Goal: Obtain resource: Download file/media

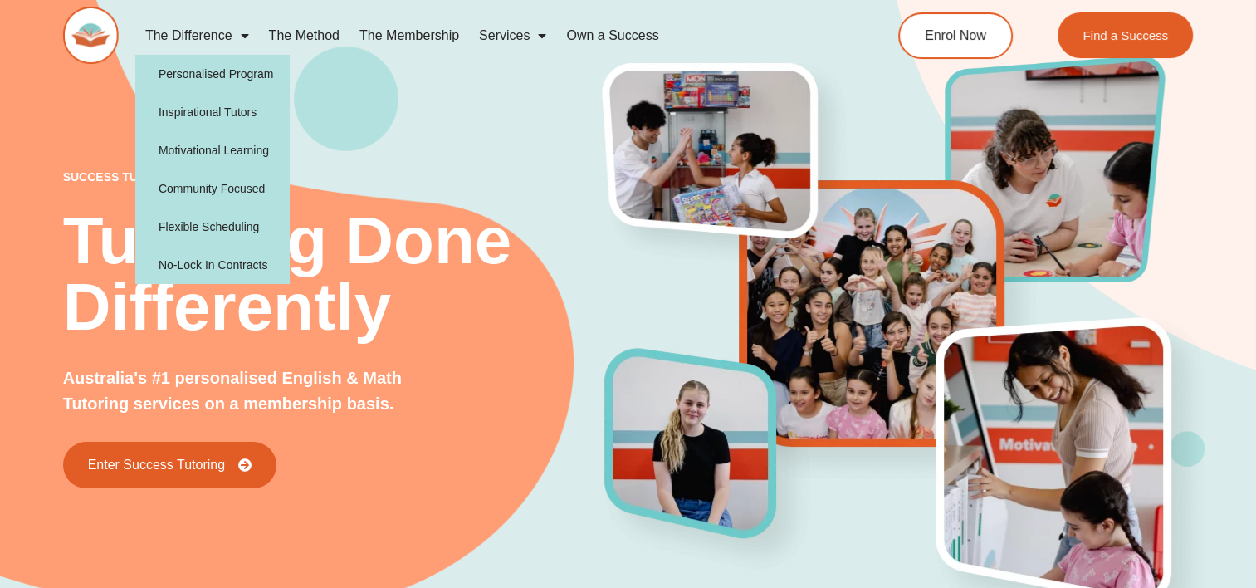
click at [101, 38] on img at bounding box center [91, 35] width 56 height 57
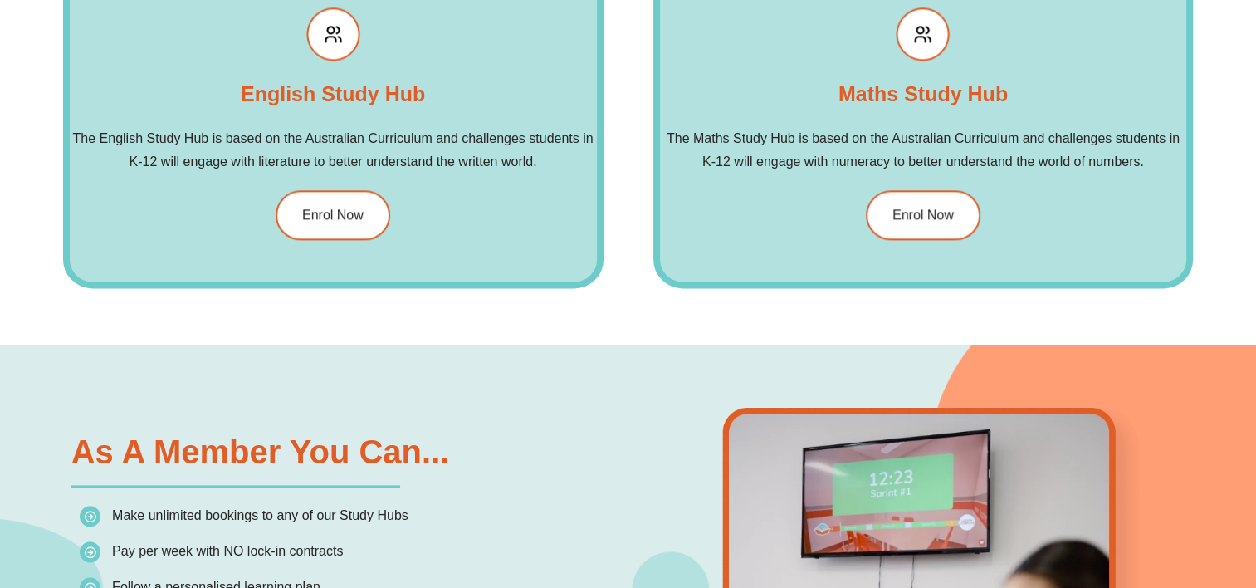
scroll to position [1937, 0]
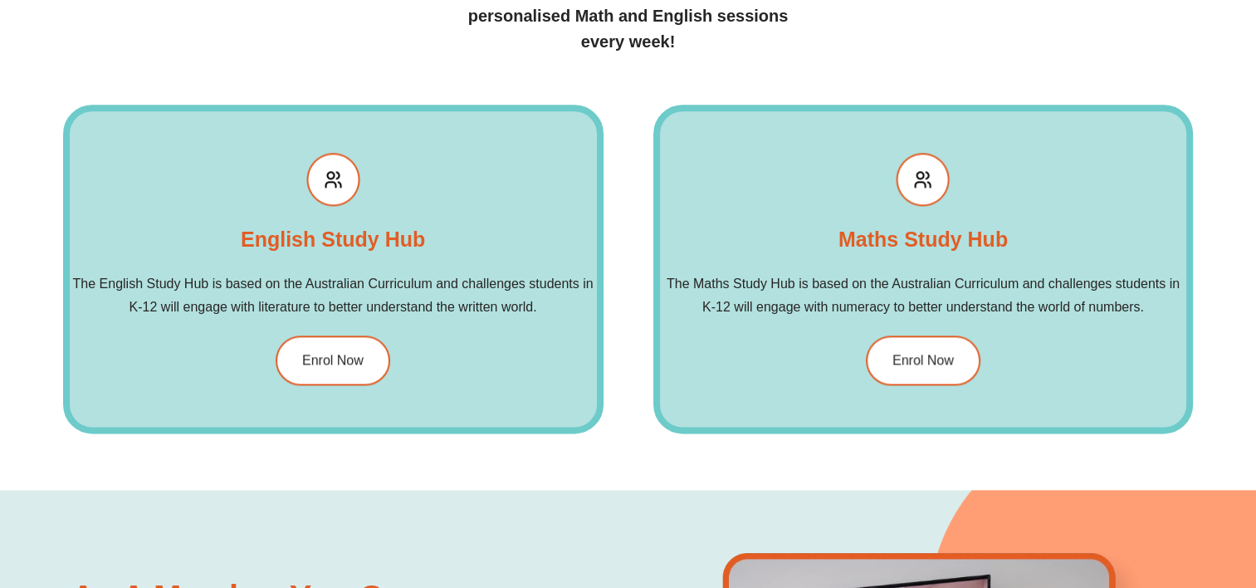
click at [332, 319] on div "English Study Hub The English Study Hub is based on the Australian Curriculum a…" at bounding box center [333, 269] width 541 height 329
click at [330, 365] on span "Enrol Now" at bounding box center [333, 360] width 65 height 14
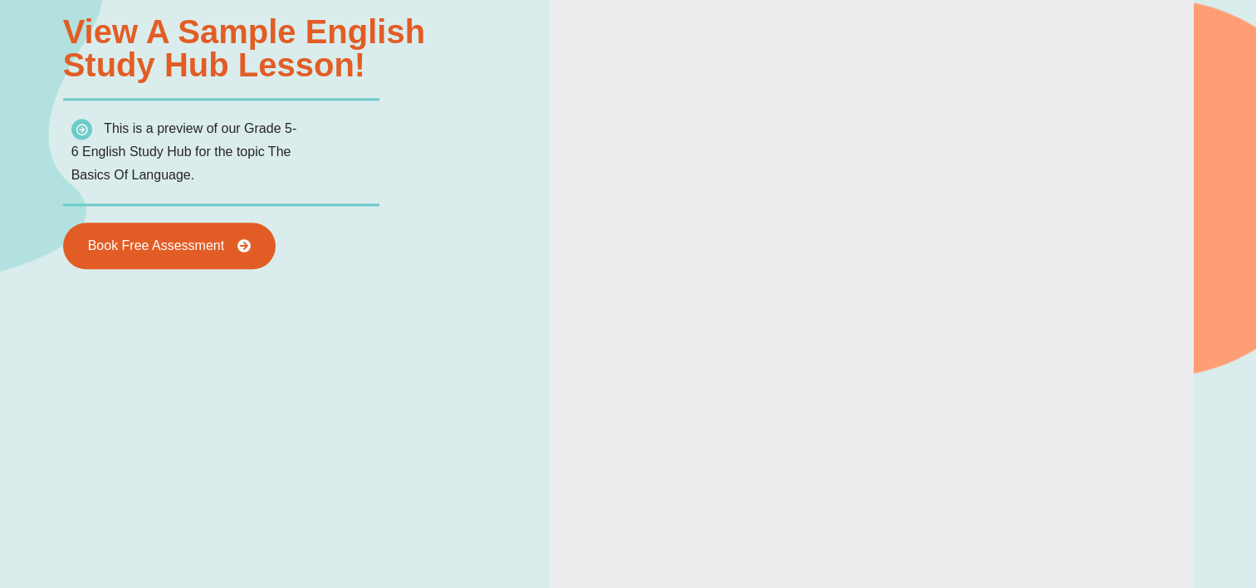
scroll to position [2353, 0]
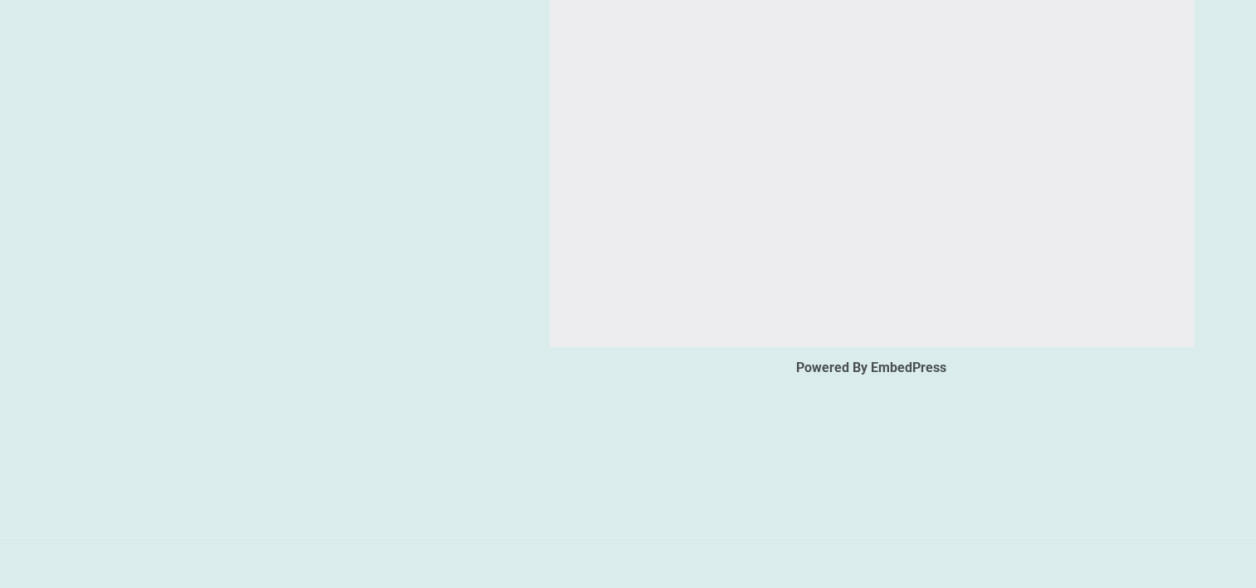
type input "*"
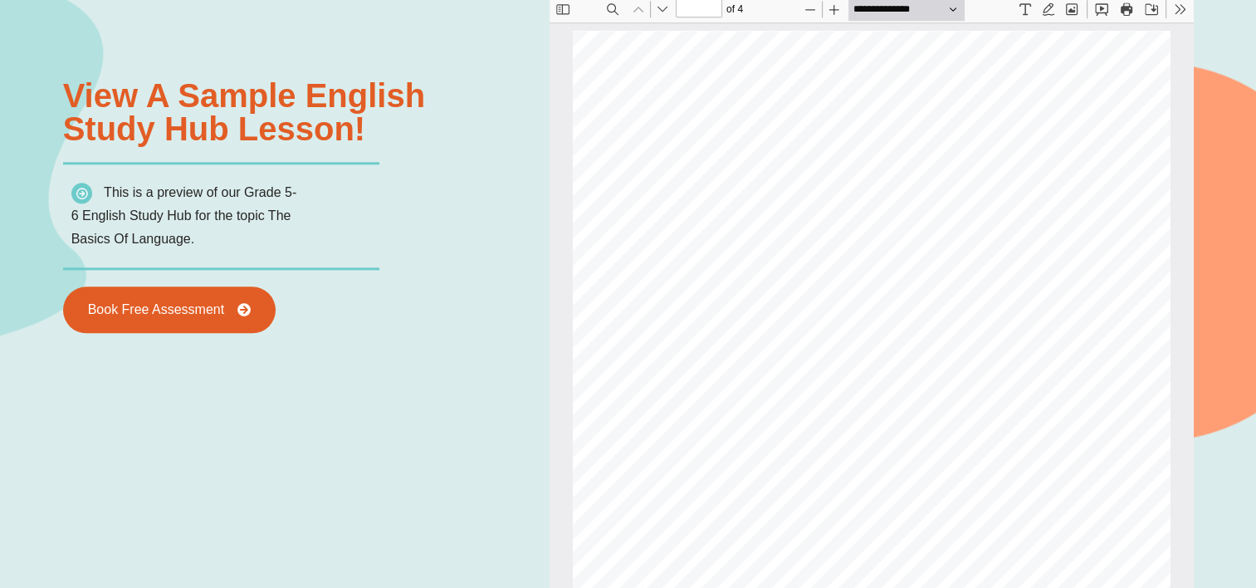
scroll to position [1799, 0]
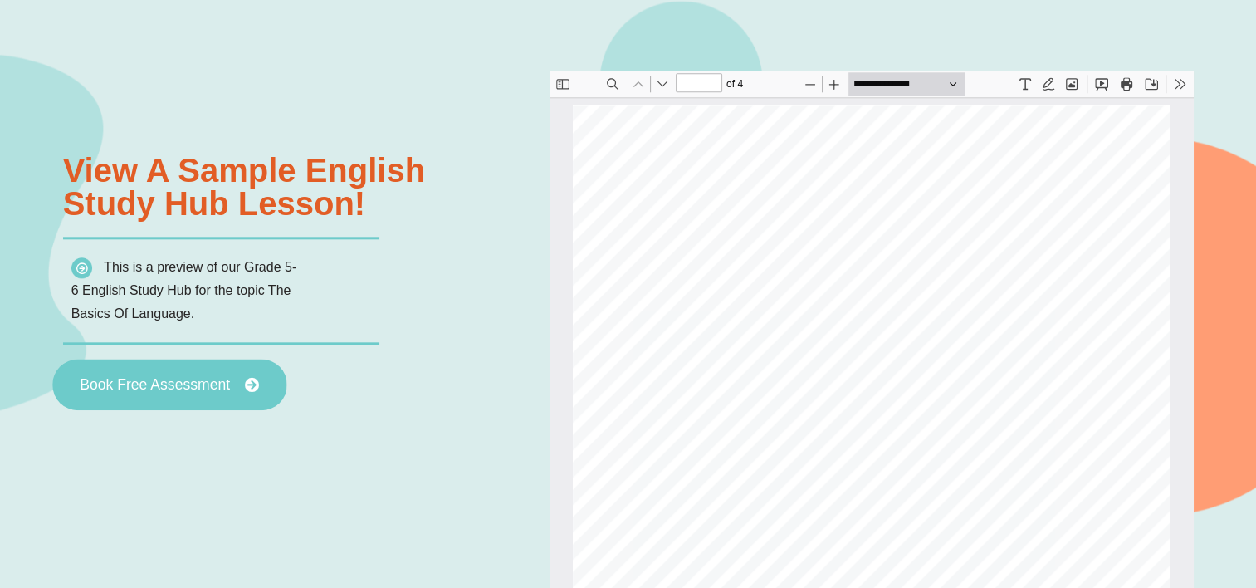
click at [196, 375] on link "Book Free Assessment" at bounding box center [169, 384] width 234 height 51
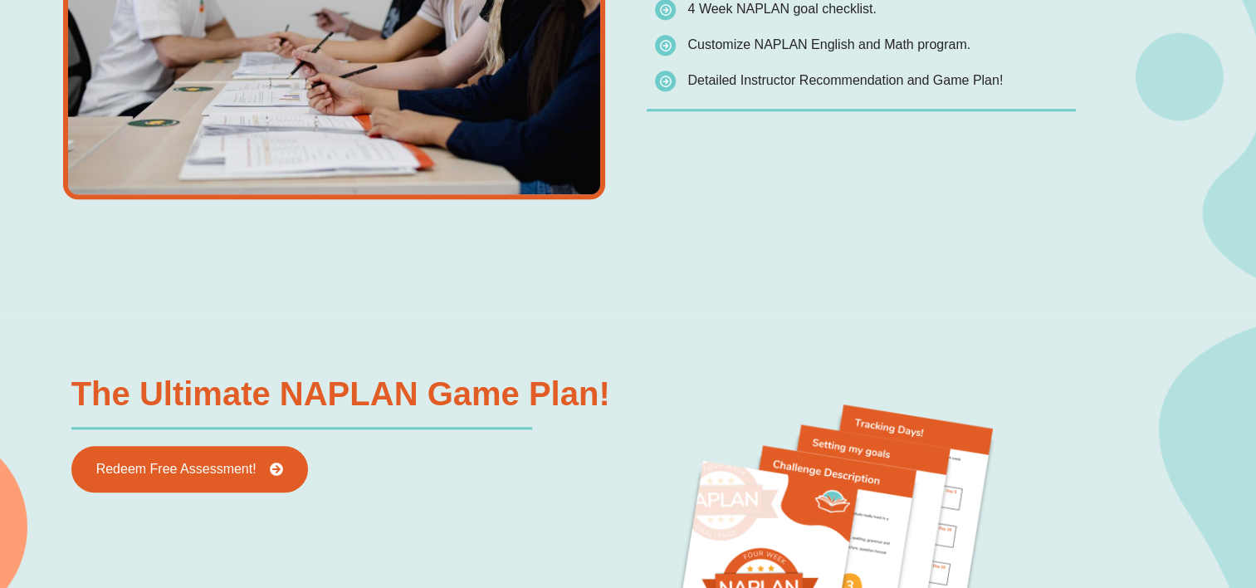
scroll to position [1661, 0]
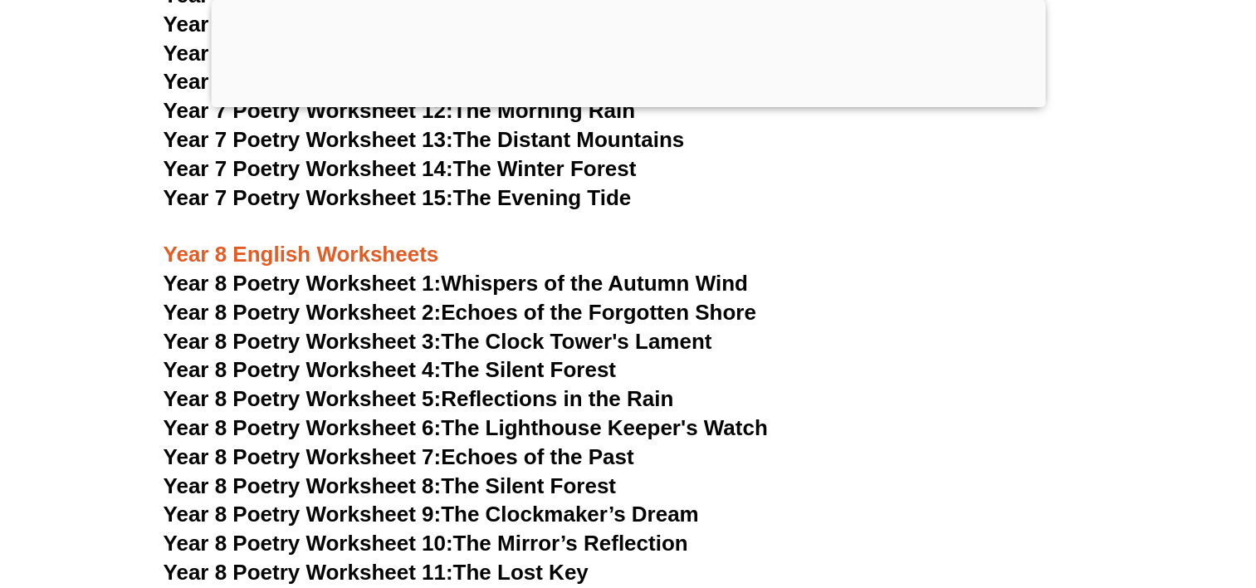
scroll to position [11119, 0]
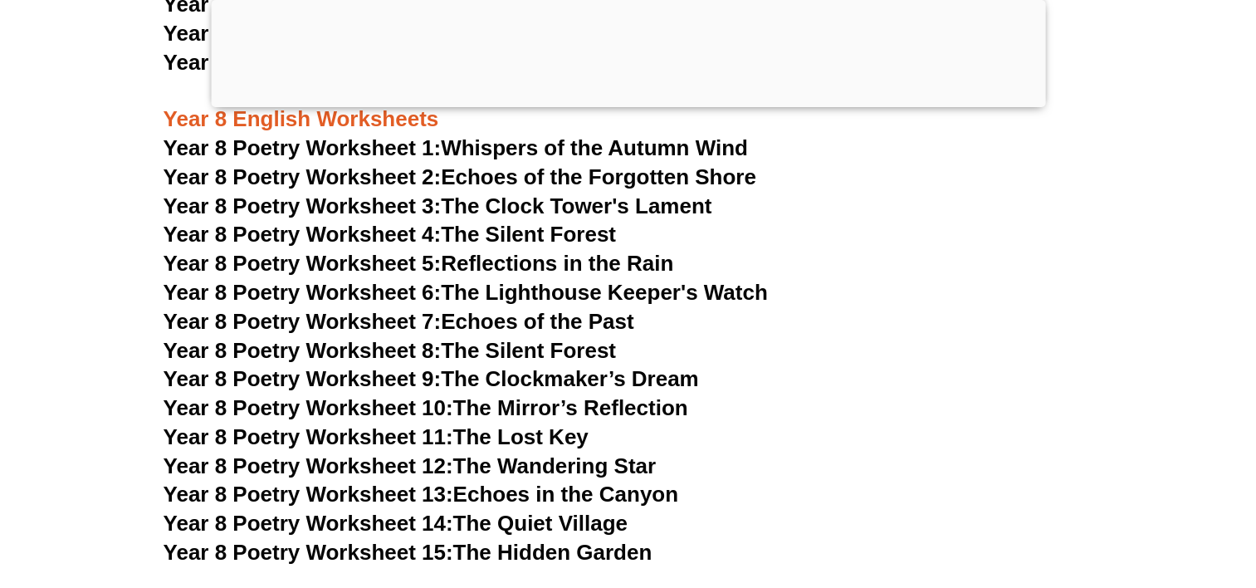
click at [521, 540] on link "Year 8 Poetry Worksheet 15: The Hidden Garden" at bounding box center [408, 552] width 489 height 25
